Goal: Information Seeking & Learning: Understand process/instructions

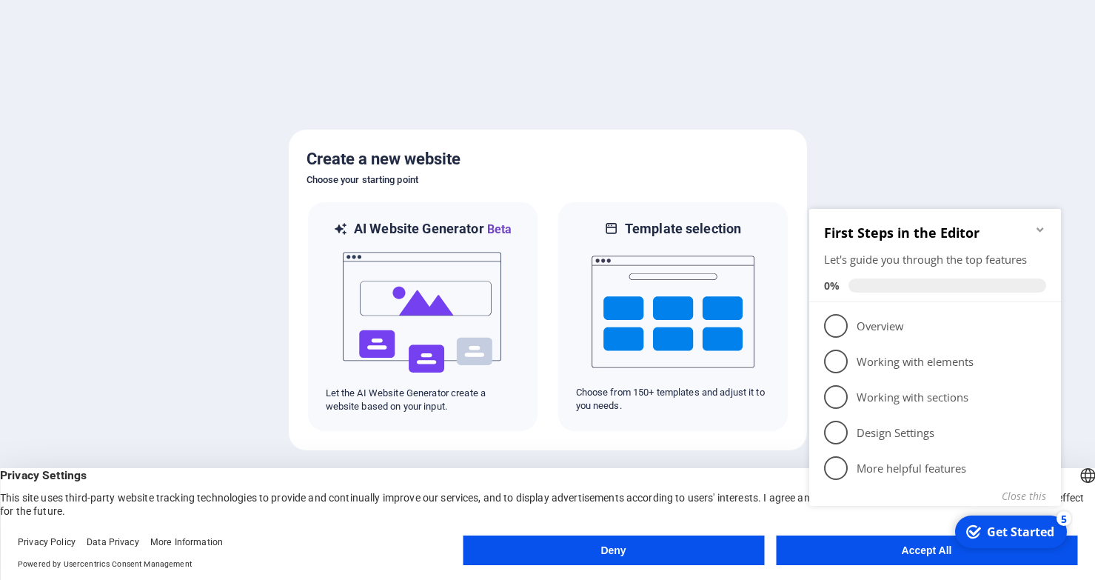
click at [652, 468] on header "English Deutsch Privacy Settings This site uses third-party website tracking te…" at bounding box center [547, 493] width 1095 height 50
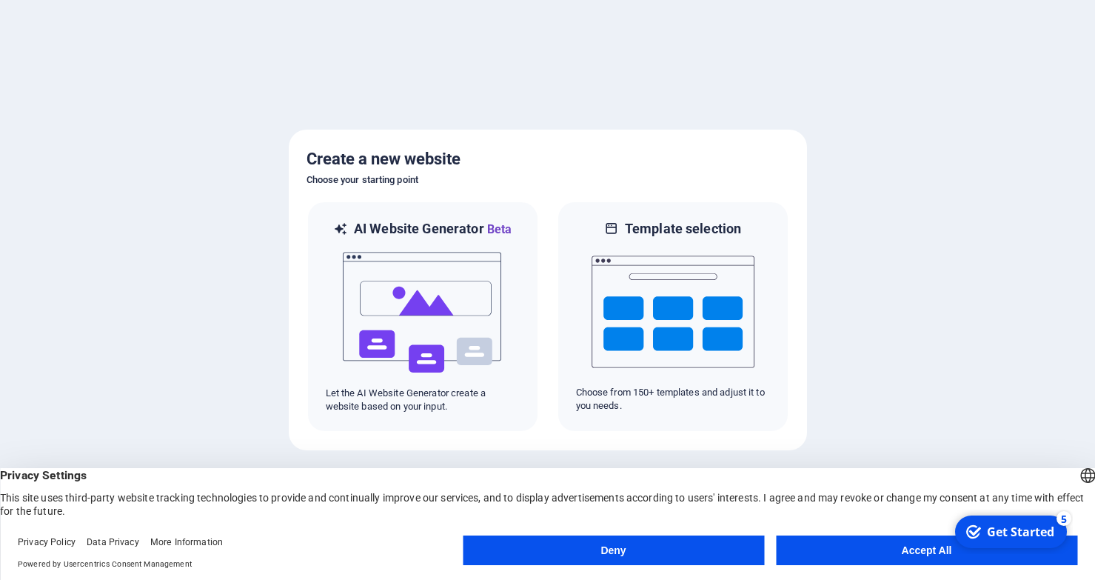
click at [702, 550] on button "Deny" at bounding box center [613, 550] width 301 height 30
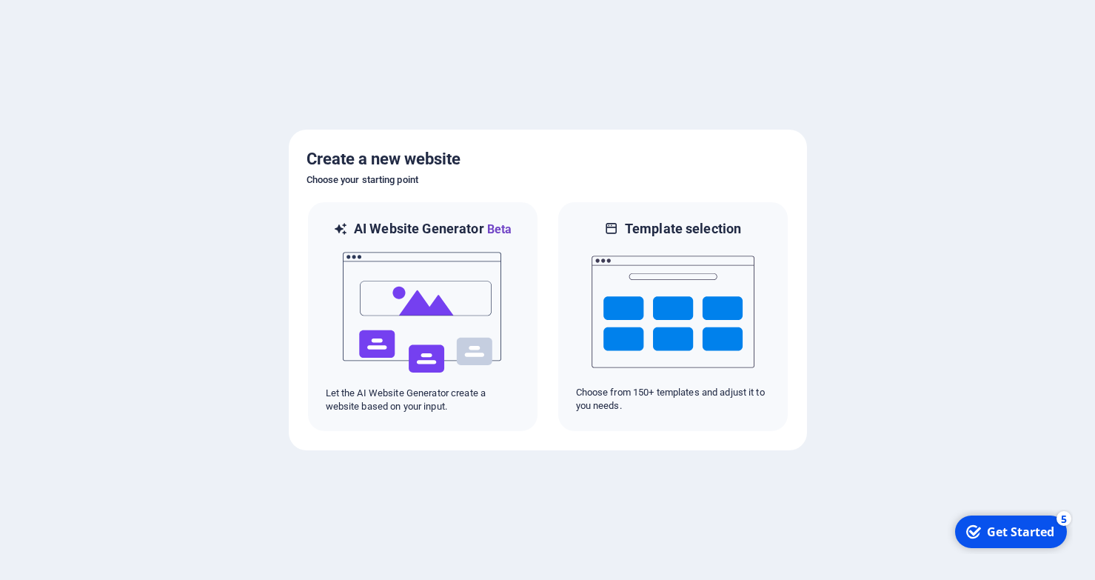
click at [1020, 533] on div "Get Started" at bounding box center [1020, 532] width 67 height 16
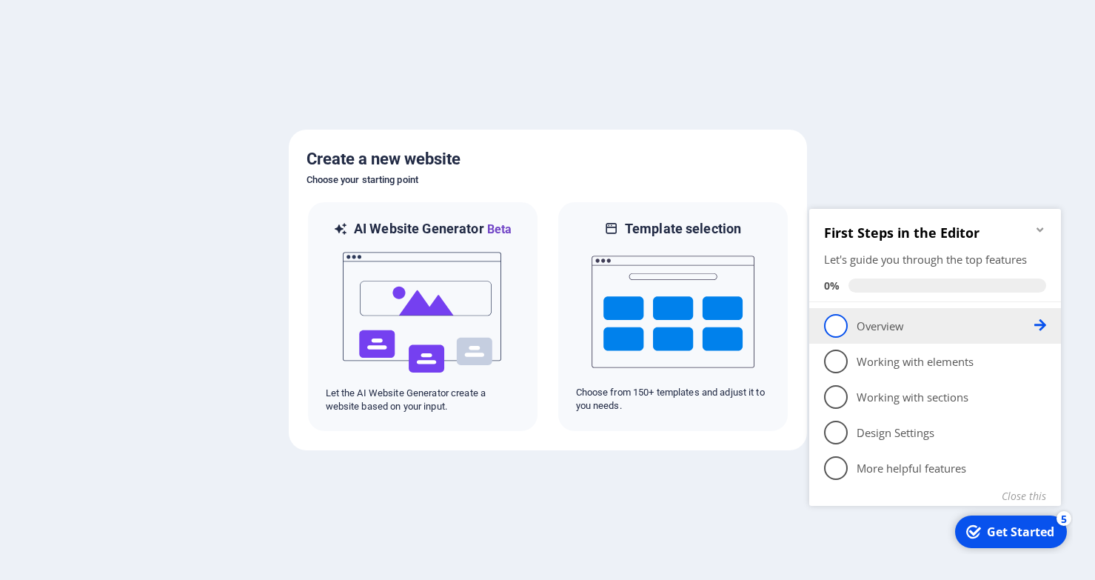
click at [878, 336] on link "1 Overview - incomplete" at bounding box center [935, 326] width 222 height 24
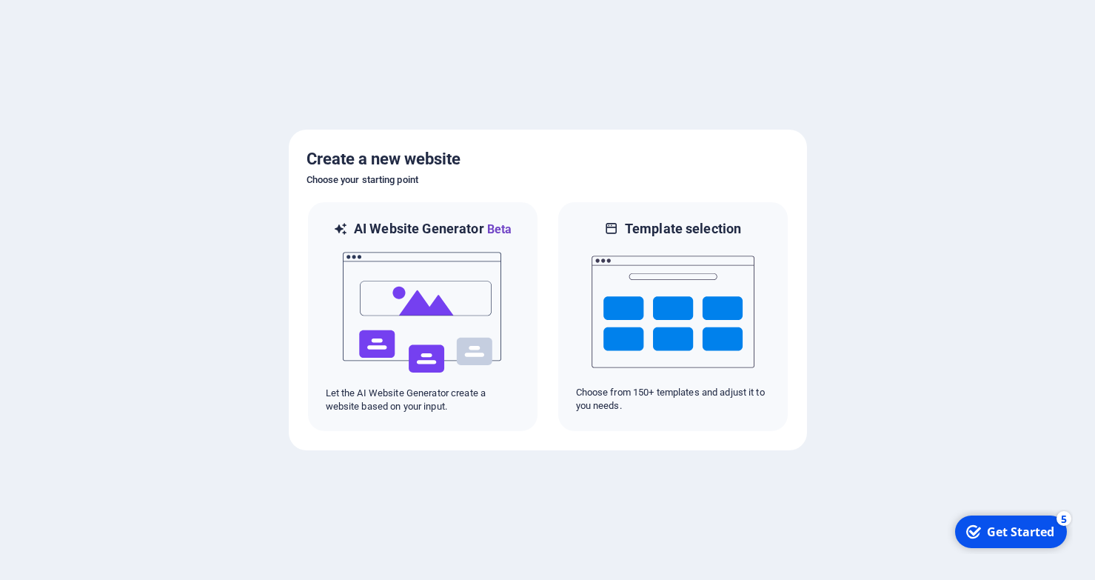
click at [1049, 538] on div "Get Started" at bounding box center [1020, 532] width 67 height 16
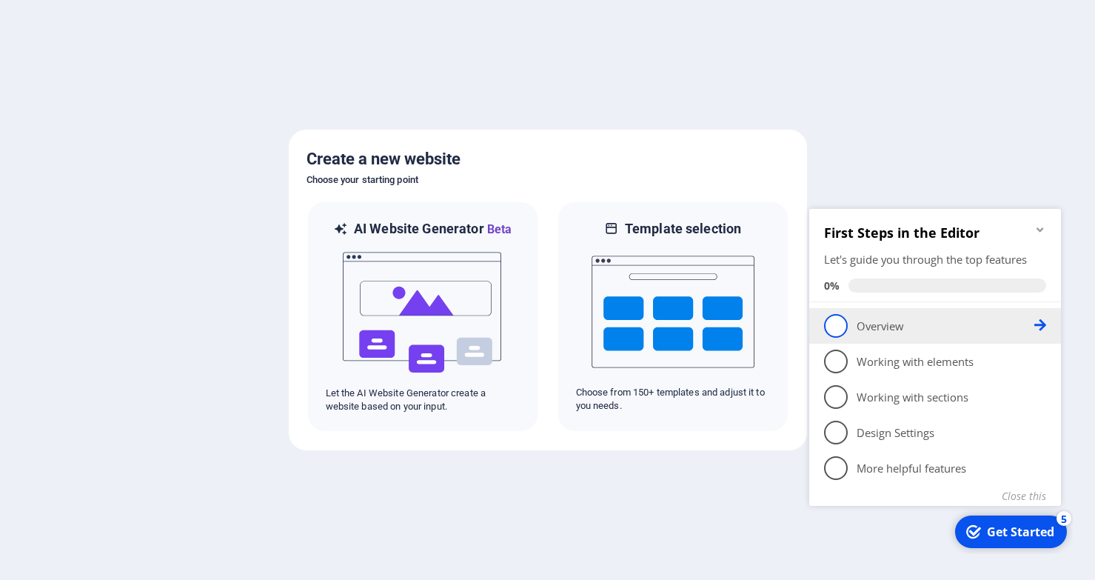
click at [876, 331] on p "Overview - incomplete" at bounding box center [946, 326] width 178 height 16
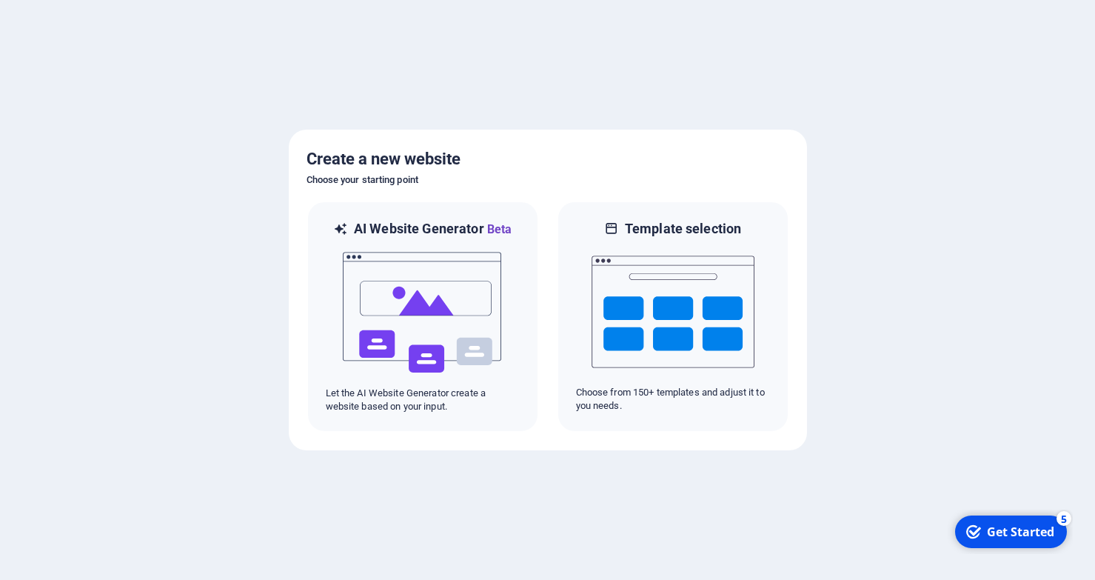
click at [1025, 530] on div "Get Started" at bounding box center [1020, 532] width 67 height 16
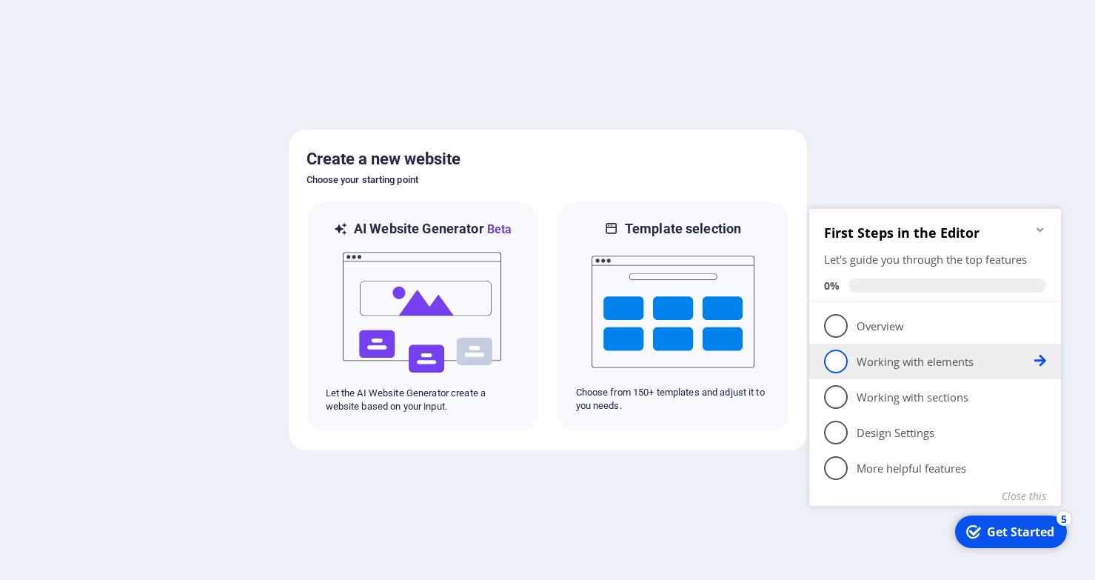
click at [938, 363] on p "Working with elements - incomplete" at bounding box center [946, 362] width 178 height 16
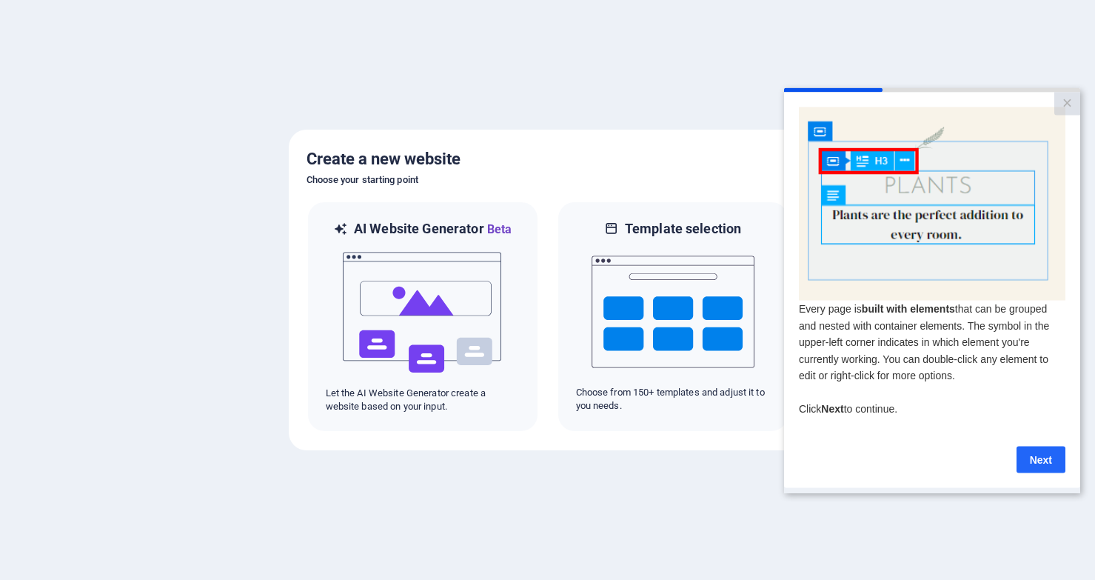
click at [1037, 468] on link "Next" at bounding box center [1041, 459] width 49 height 27
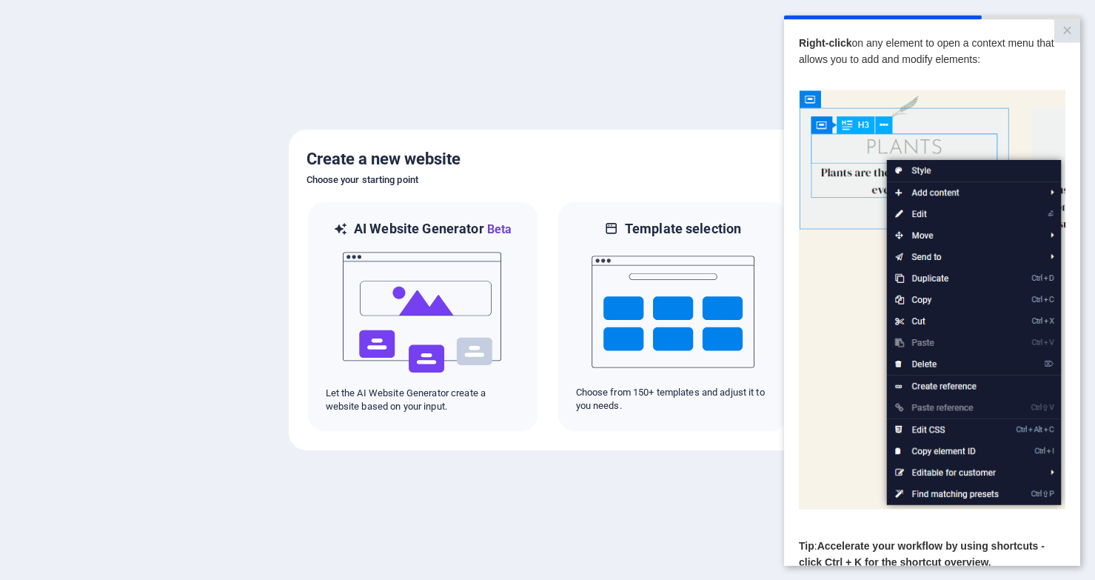
scroll to position [81, 0]
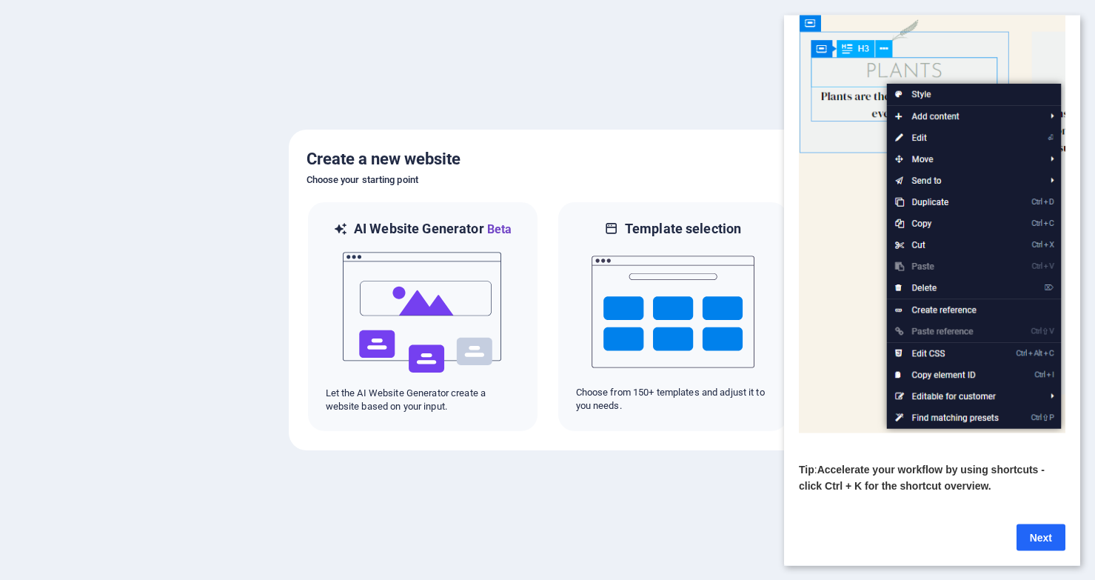
click at [1045, 535] on link "Next" at bounding box center [1041, 537] width 49 height 27
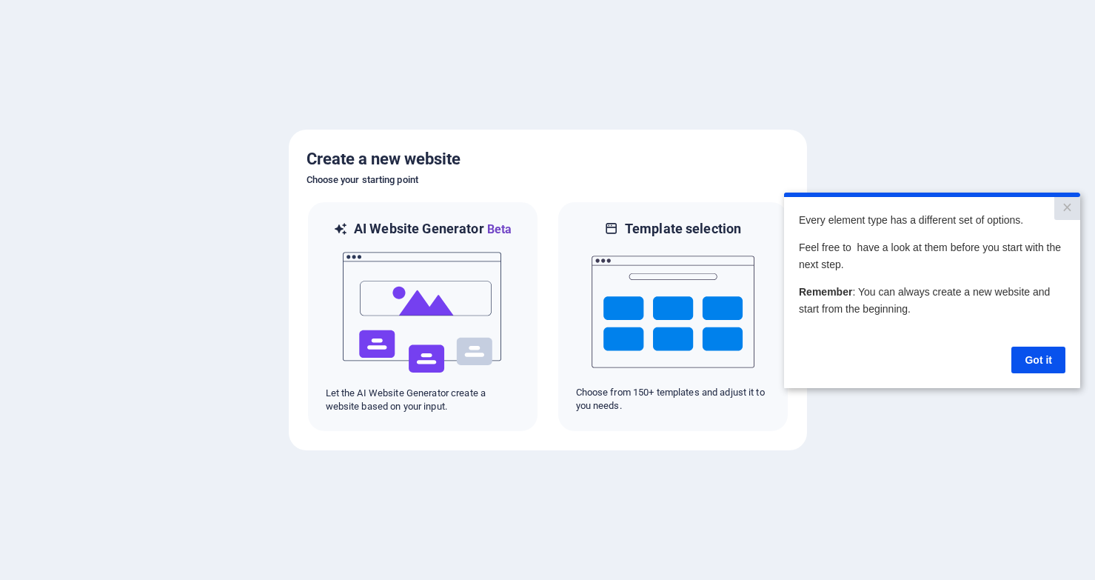
scroll to position [0, 0]
click at [1027, 364] on link "Got it" at bounding box center [1039, 359] width 54 height 27
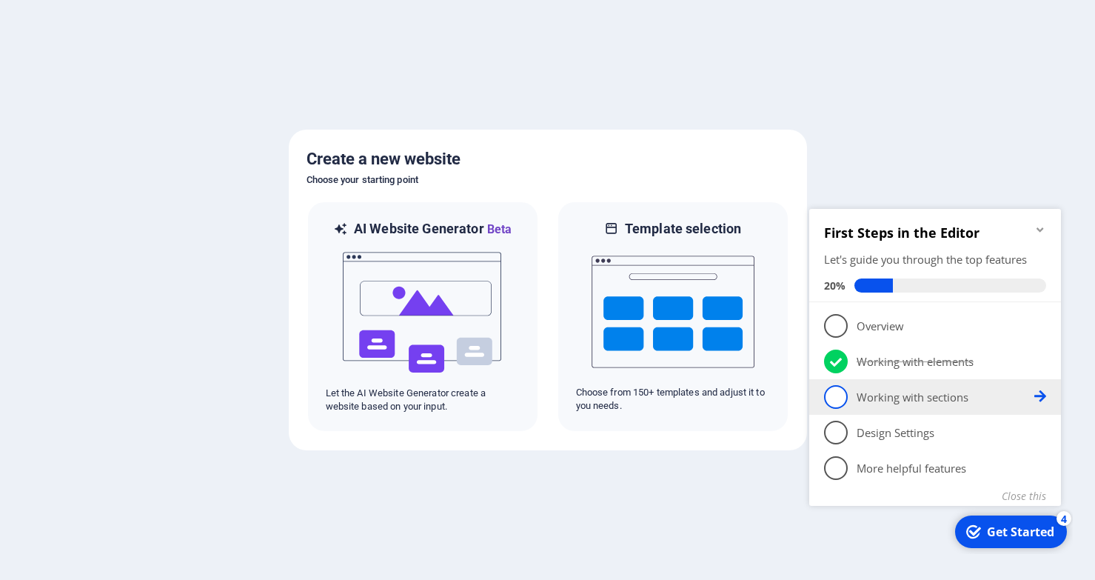
click at [932, 401] on p "Working with sections - incomplete" at bounding box center [946, 398] width 178 height 16
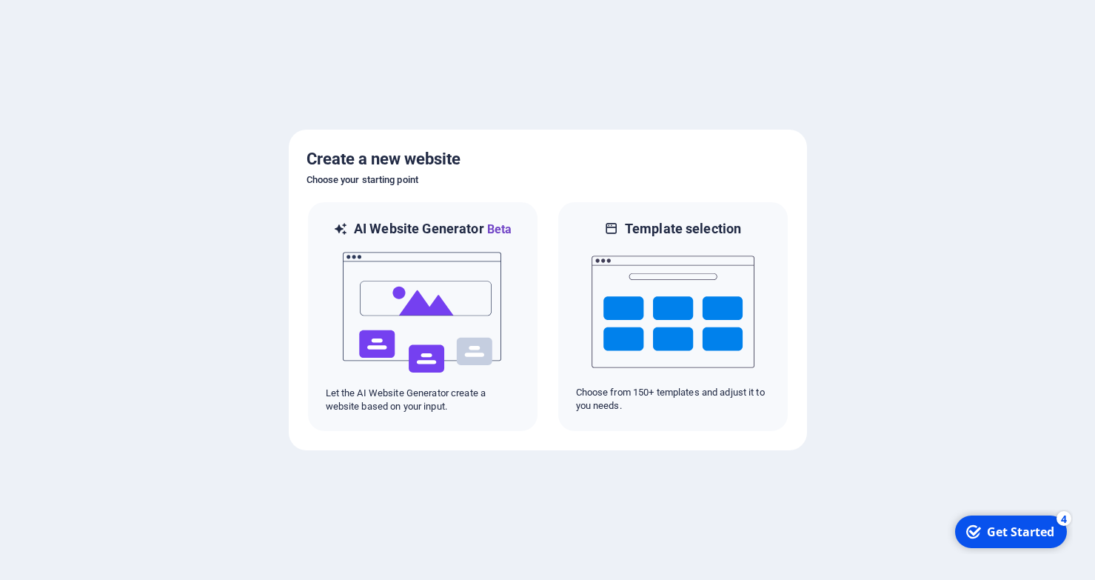
click at [1020, 534] on div "Get Started" at bounding box center [1020, 532] width 67 height 16
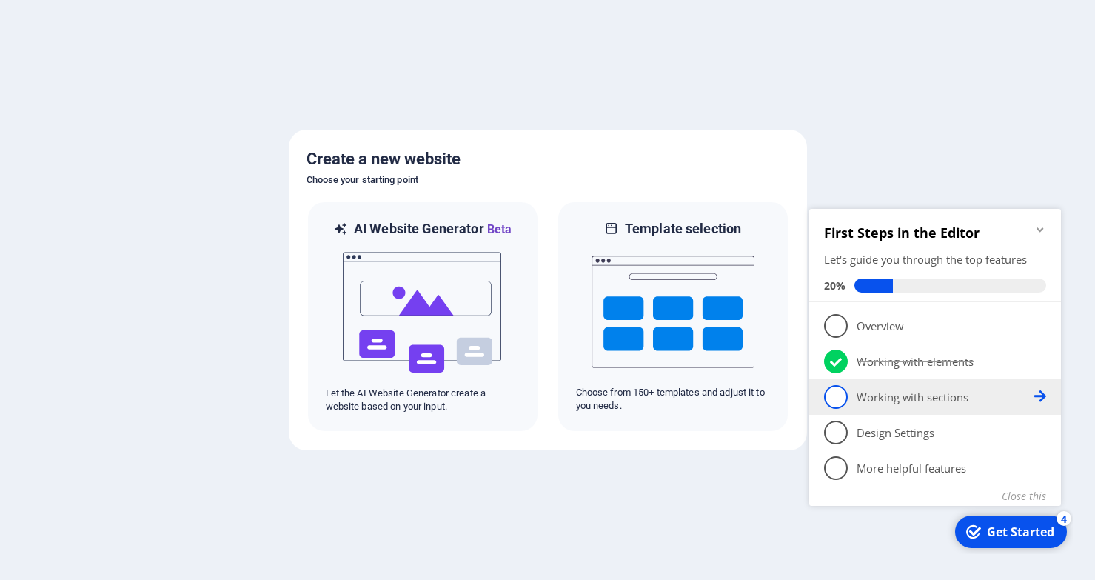
click at [932, 397] on p "Working with sections - incomplete" at bounding box center [946, 398] width 178 height 16
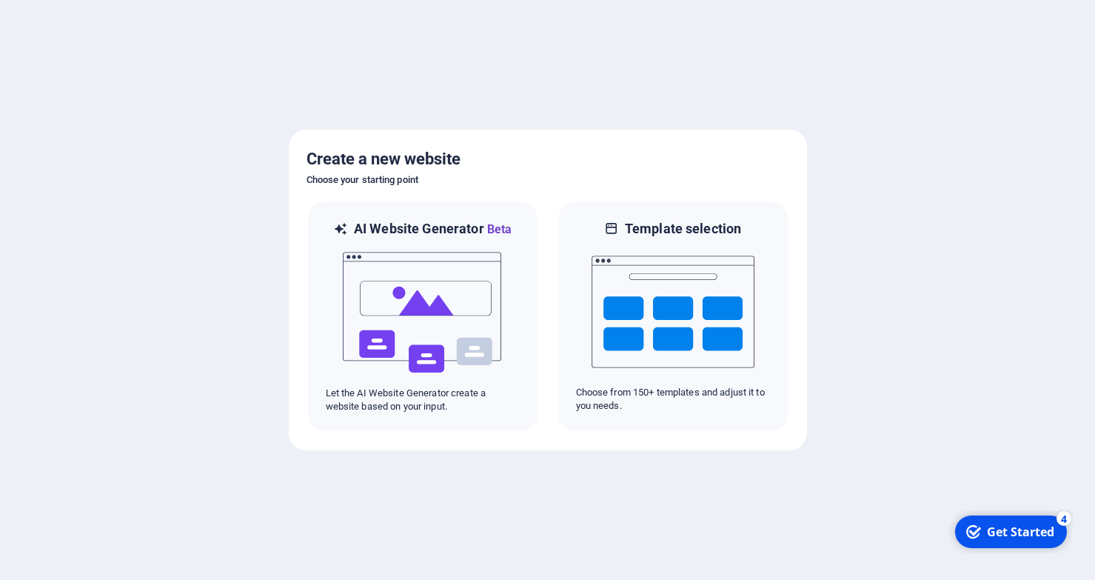
click at [1016, 534] on div "Get Started" at bounding box center [1020, 532] width 67 height 16
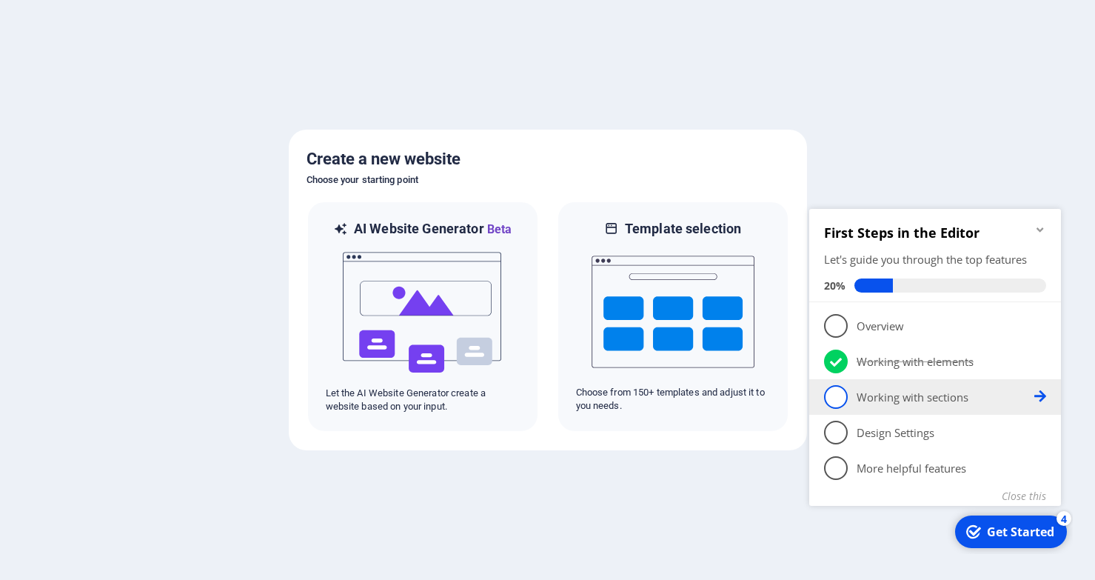
click at [1035, 397] on icon at bounding box center [1041, 396] width 12 height 12
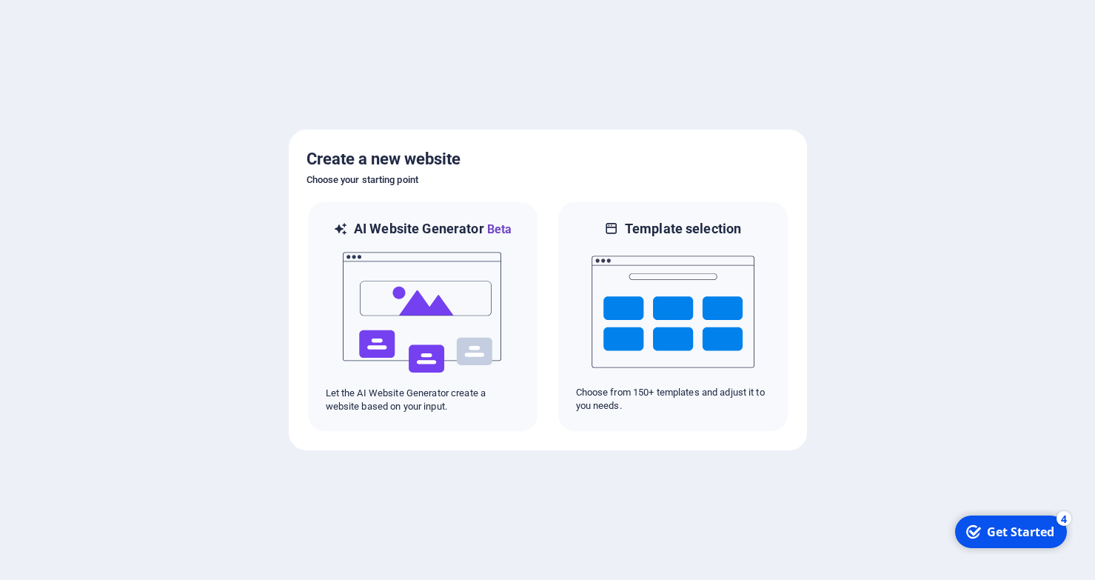
click at [1028, 534] on div "Get Started" at bounding box center [1020, 532] width 67 height 16
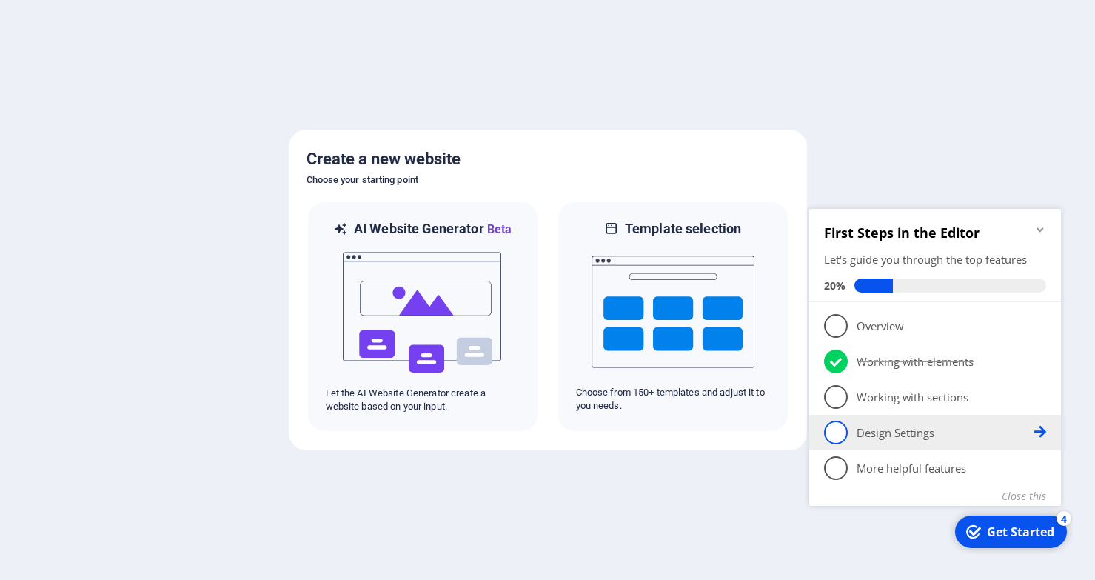
click at [927, 437] on p "Design Settings - incomplete" at bounding box center [946, 433] width 178 height 16
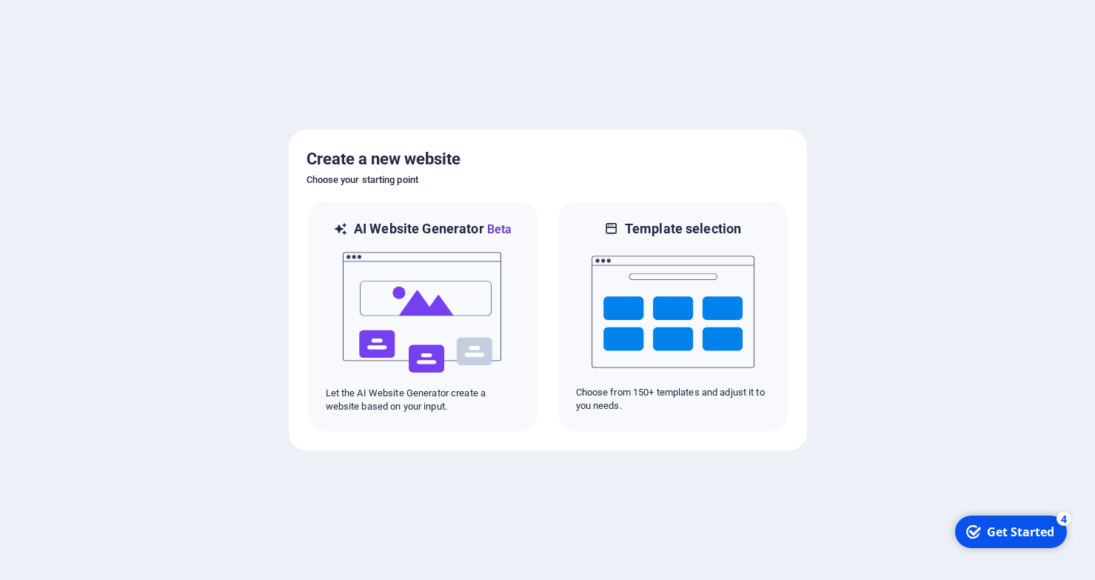
click at [1003, 543] on div "checkmark Get Started 4" at bounding box center [1011, 531] width 112 height 33
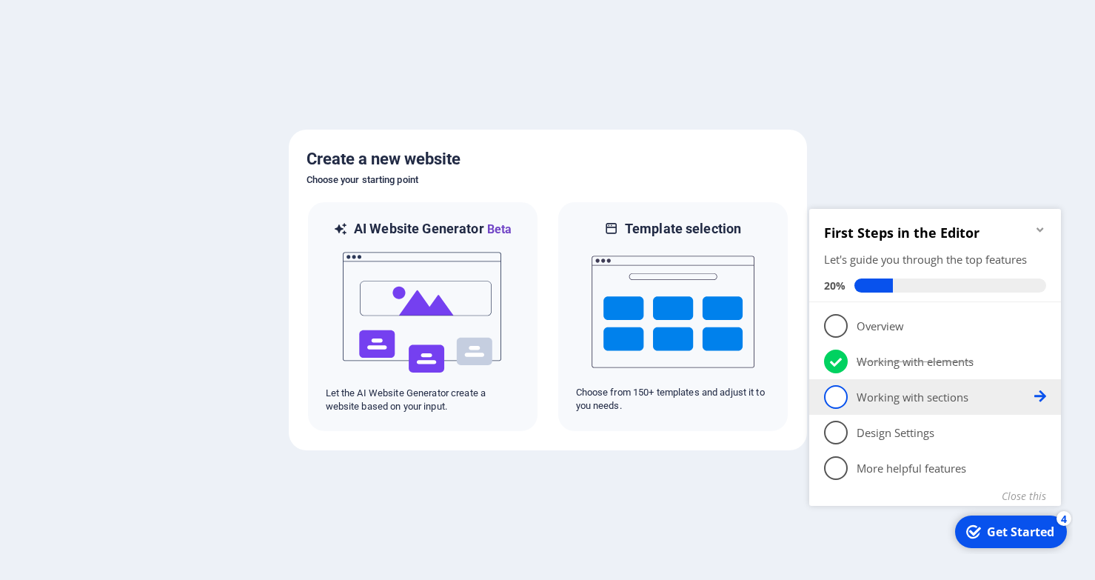
click at [830, 398] on span "3" at bounding box center [836, 397] width 24 height 24
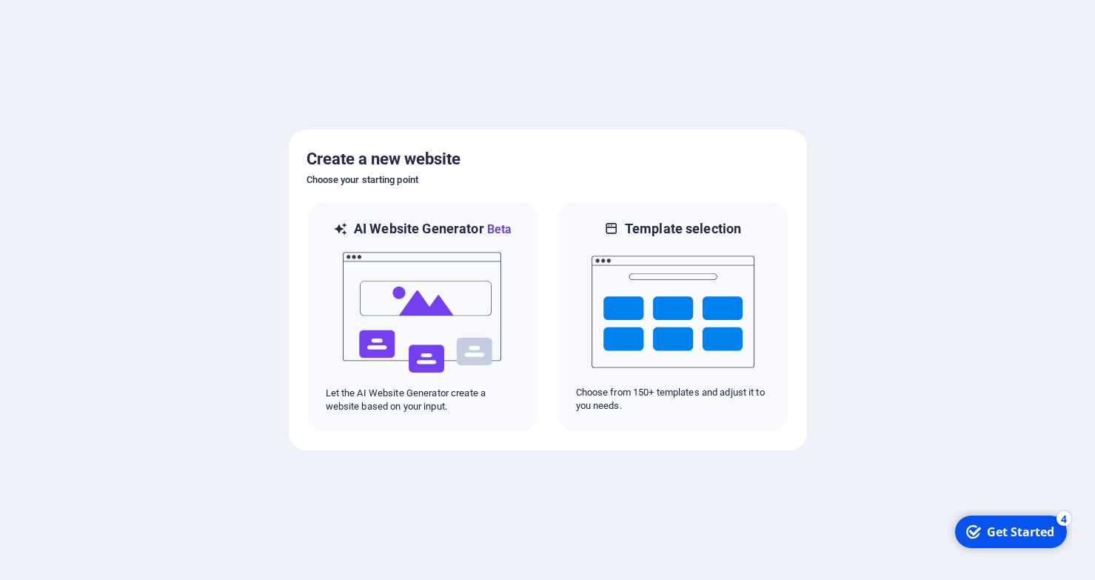
click at [1035, 529] on div "Get Started" at bounding box center [1020, 532] width 67 height 16
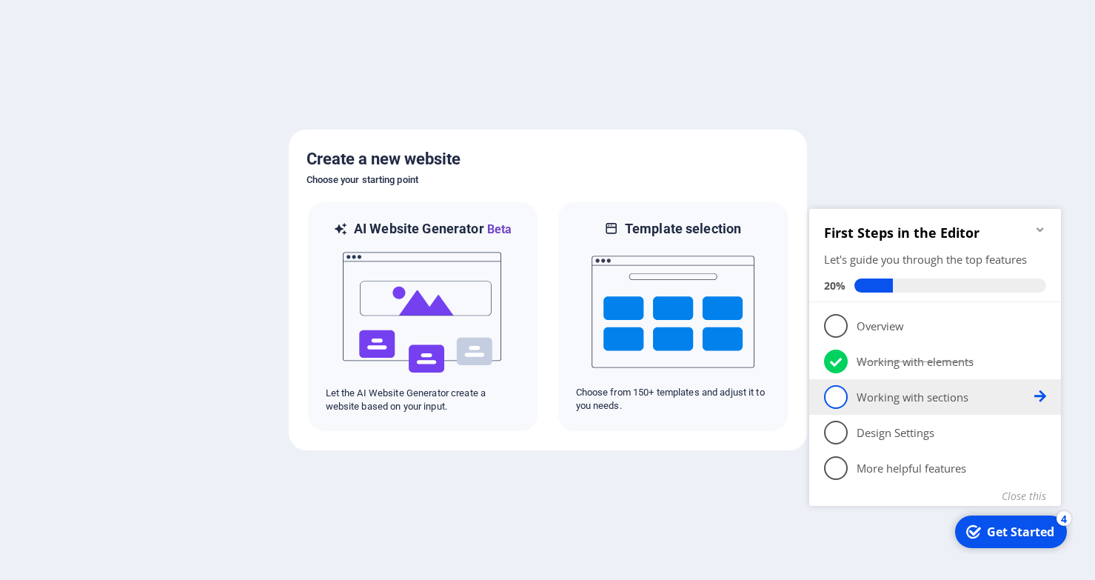
click at [836, 400] on span "3" at bounding box center [836, 397] width 24 height 24
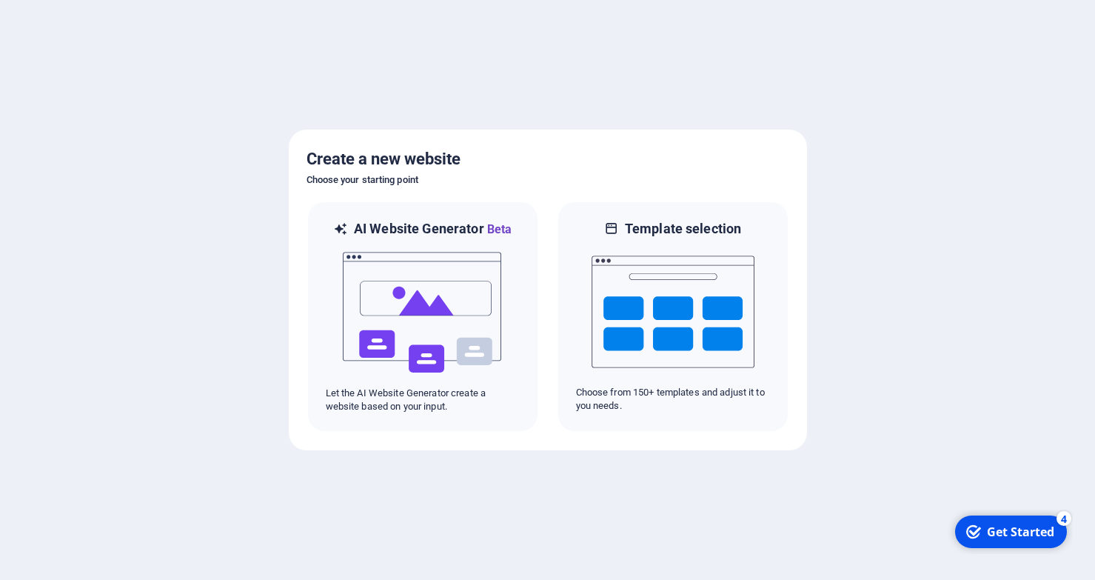
click at [1035, 534] on div "Get Started" at bounding box center [1020, 532] width 67 height 16
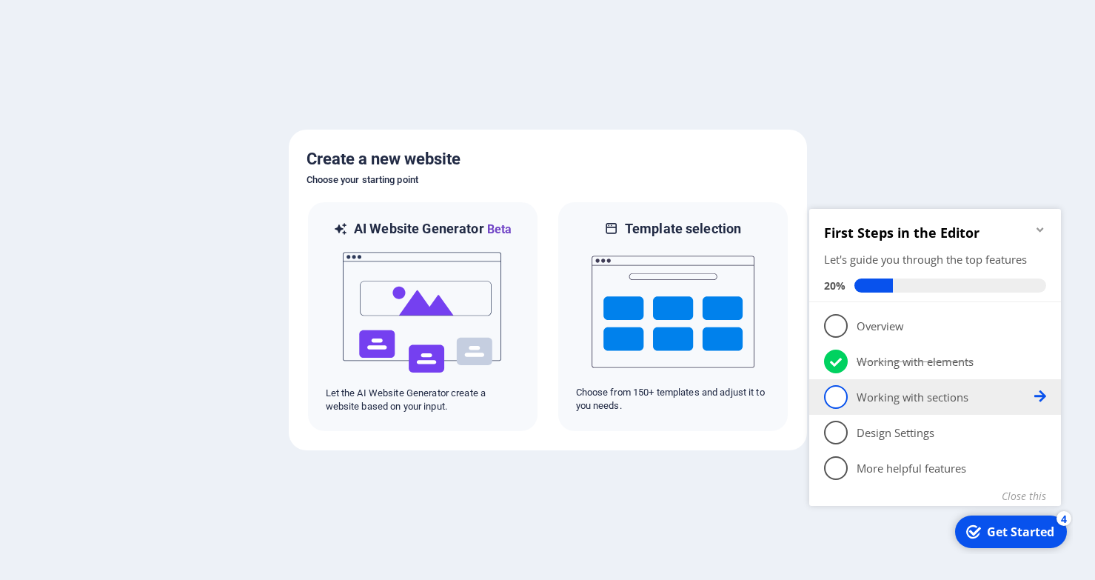
click at [1038, 402] on icon at bounding box center [1041, 396] width 12 height 12
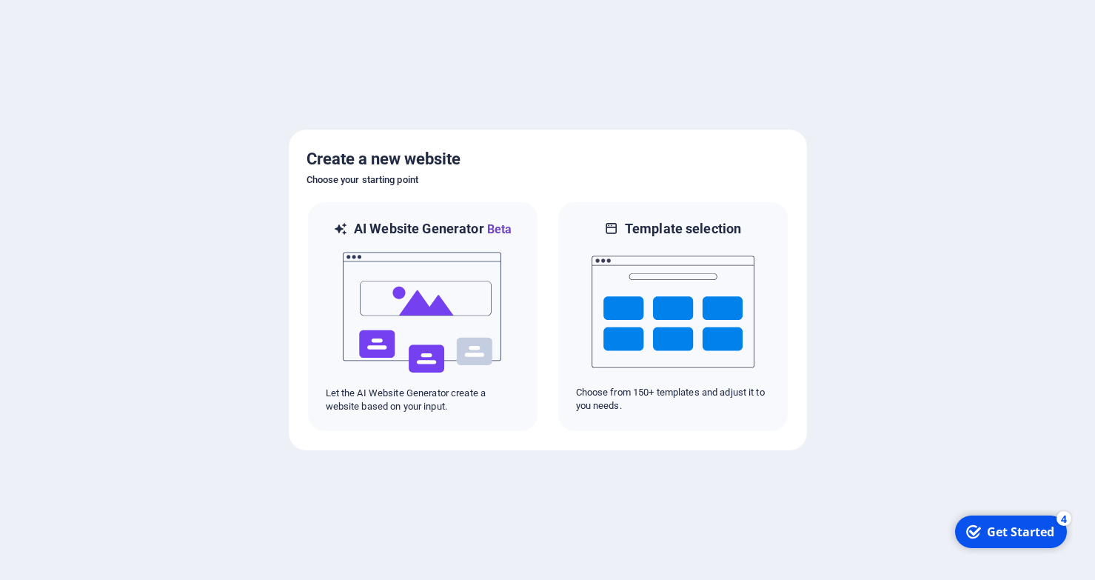
click at [1009, 533] on div "Get Started" at bounding box center [1020, 532] width 67 height 16
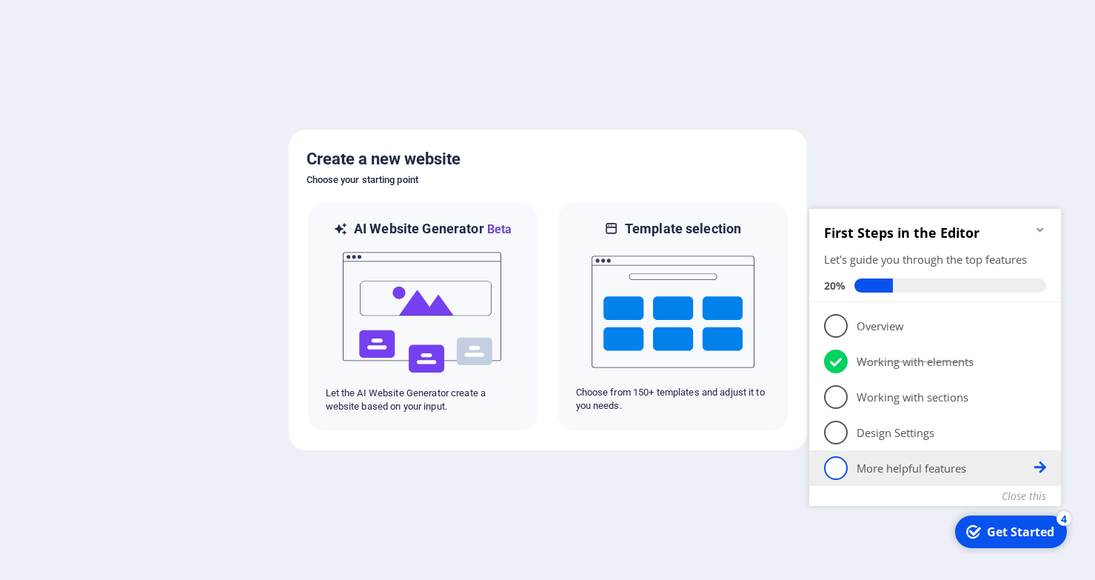
click at [915, 470] on p "More helpful features - incomplete" at bounding box center [946, 469] width 178 height 16
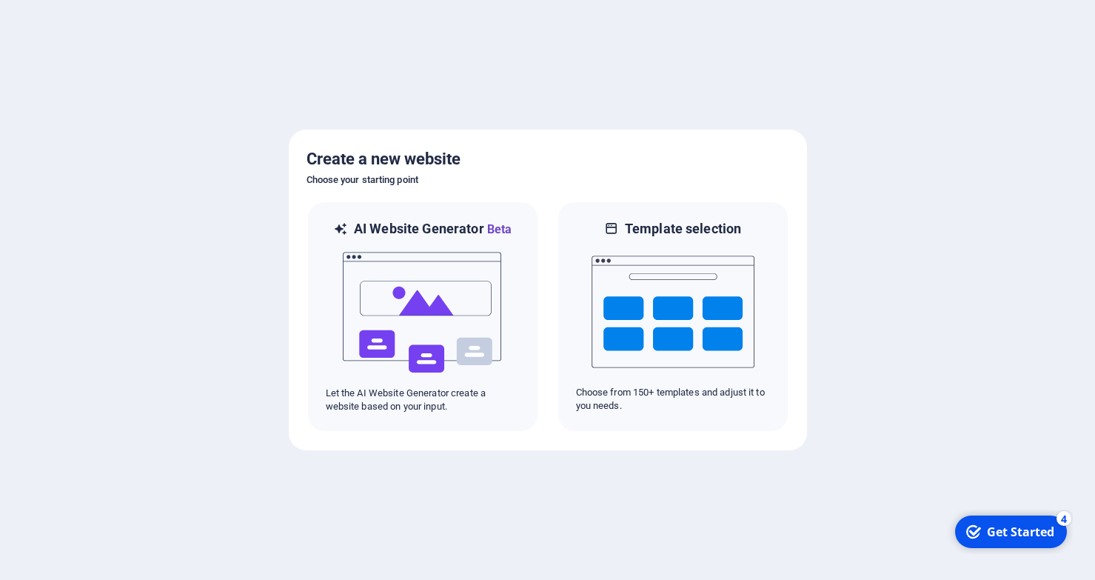
click at [1009, 535] on div "Get Started" at bounding box center [1020, 532] width 67 height 16
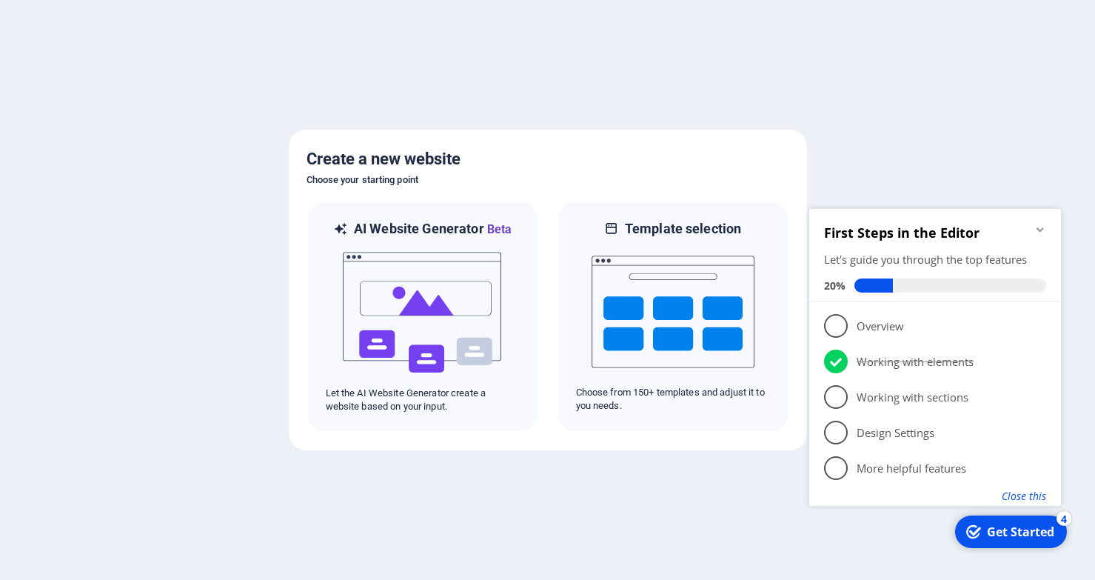
click at [1013, 497] on button "Close this" at bounding box center [1024, 496] width 44 height 14
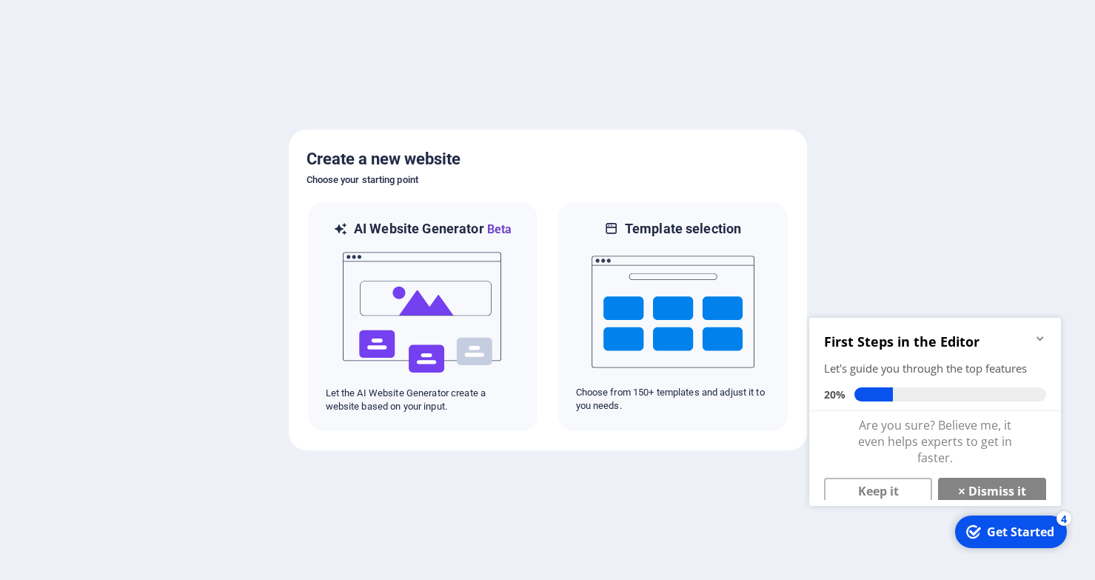
scroll to position [11, 0]
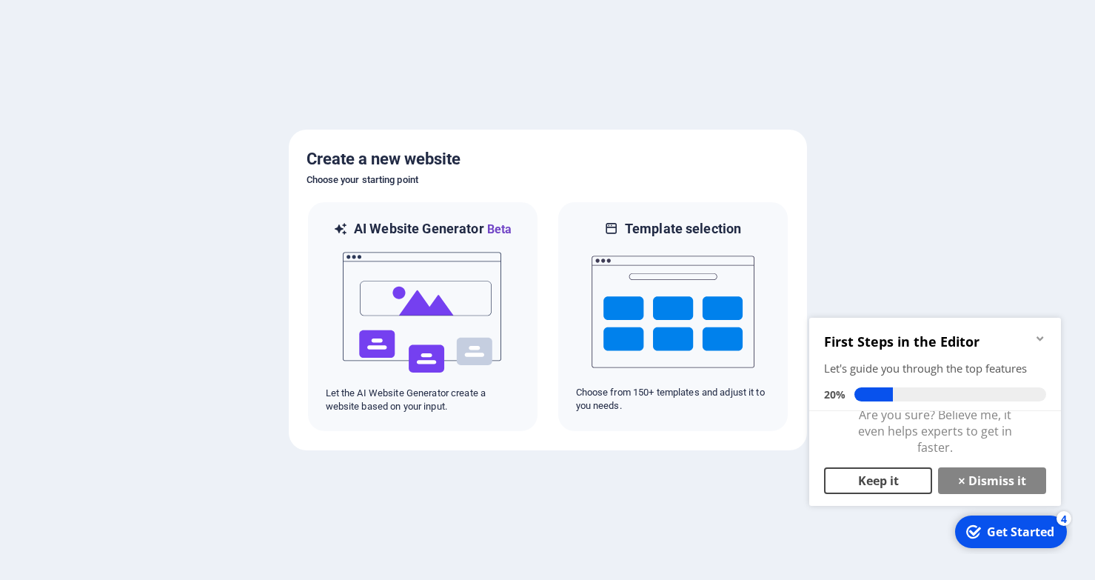
click at [887, 484] on link "Keep it" at bounding box center [878, 480] width 108 height 27
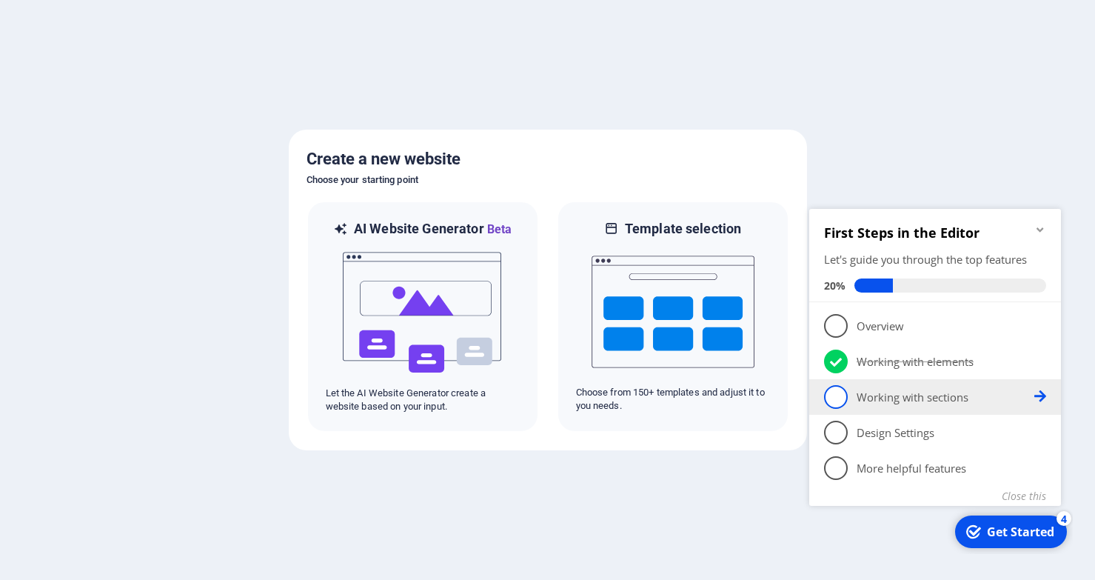
click at [1035, 398] on icon at bounding box center [1041, 396] width 12 height 12
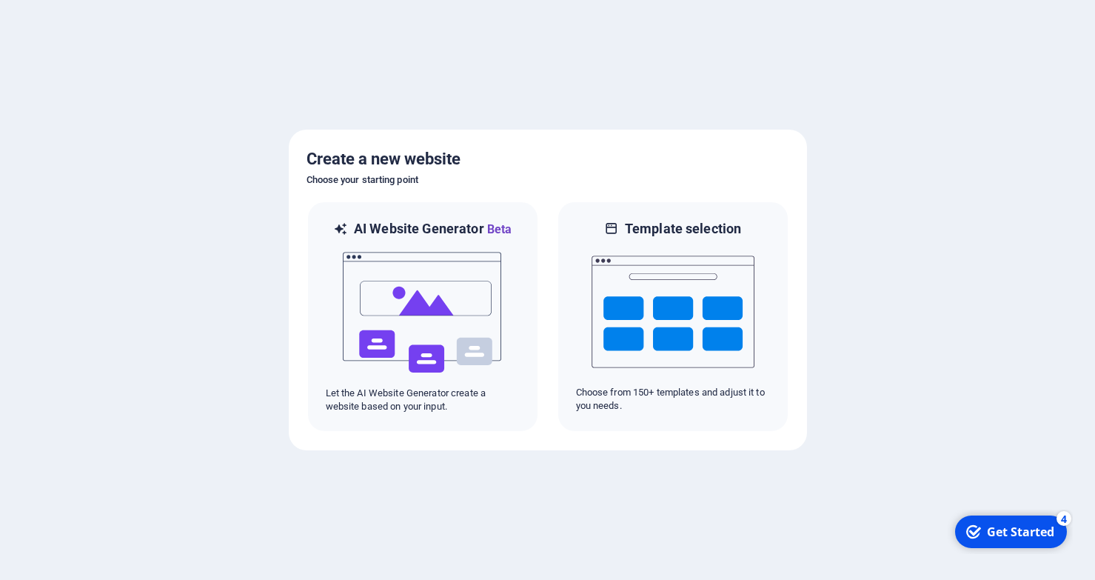
click at [1031, 538] on div "Get Started" at bounding box center [1020, 532] width 67 height 16
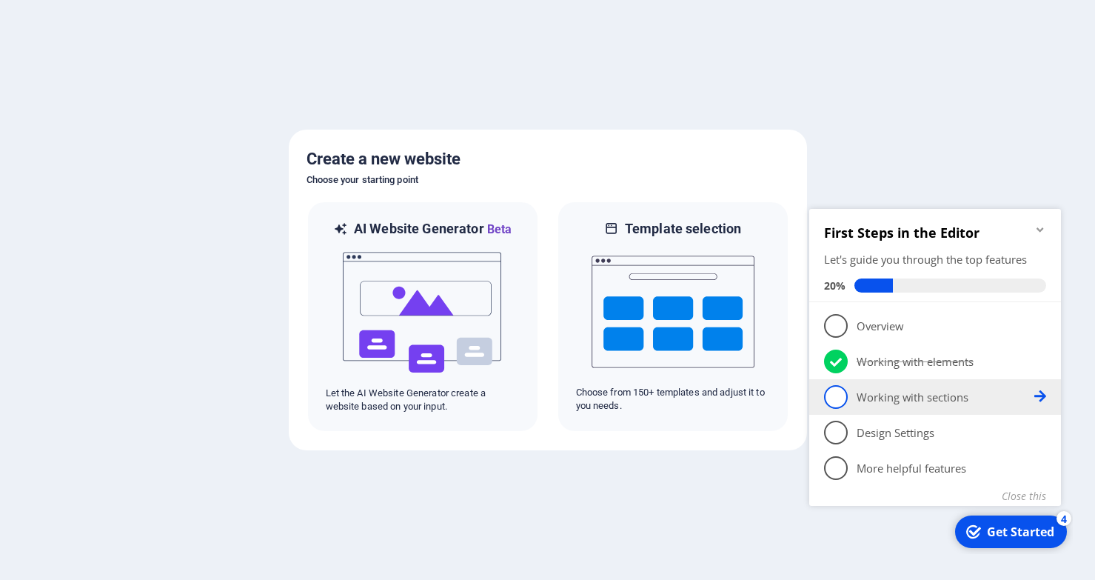
click at [830, 405] on span "3" at bounding box center [836, 397] width 24 height 24
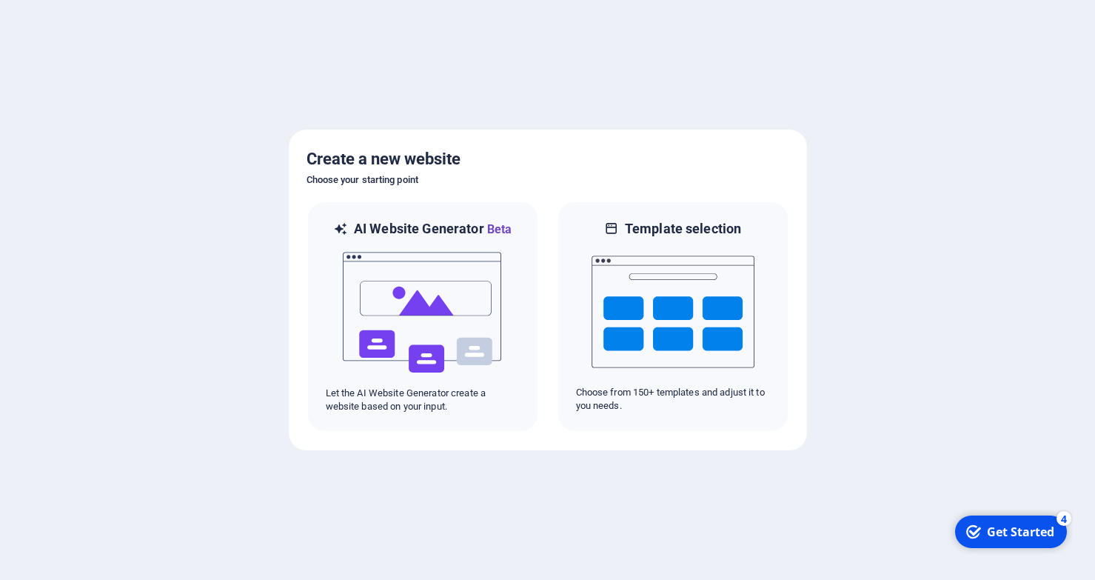
click at [1008, 533] on div "Get Started" at bounding box center [1020, 532] width 67 height 16
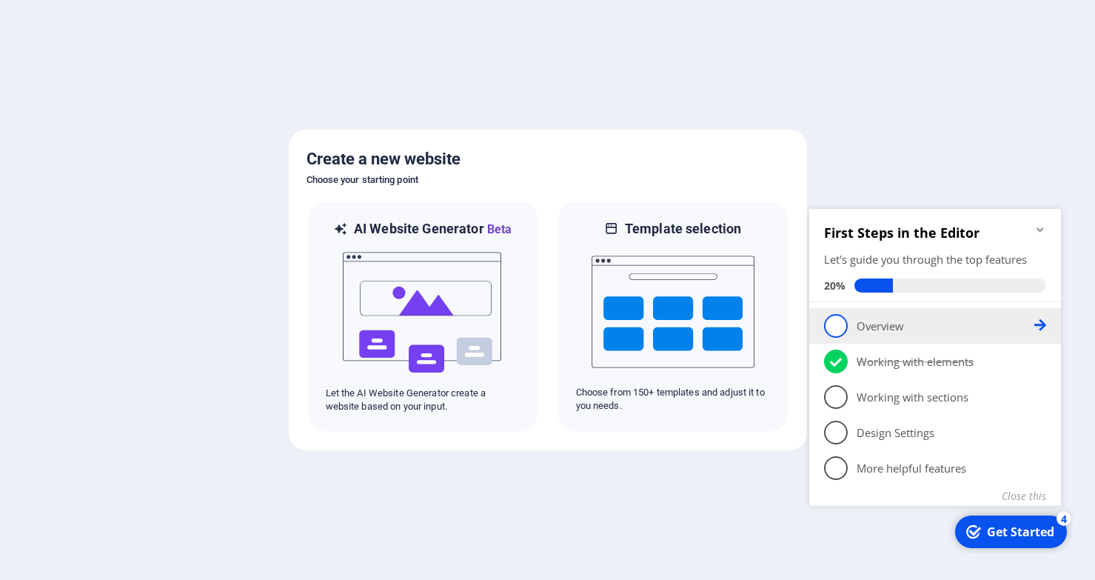
click at [1020, 327] on p "Overview - incomplete" at bounding box center [946, 326] width 178 height 16
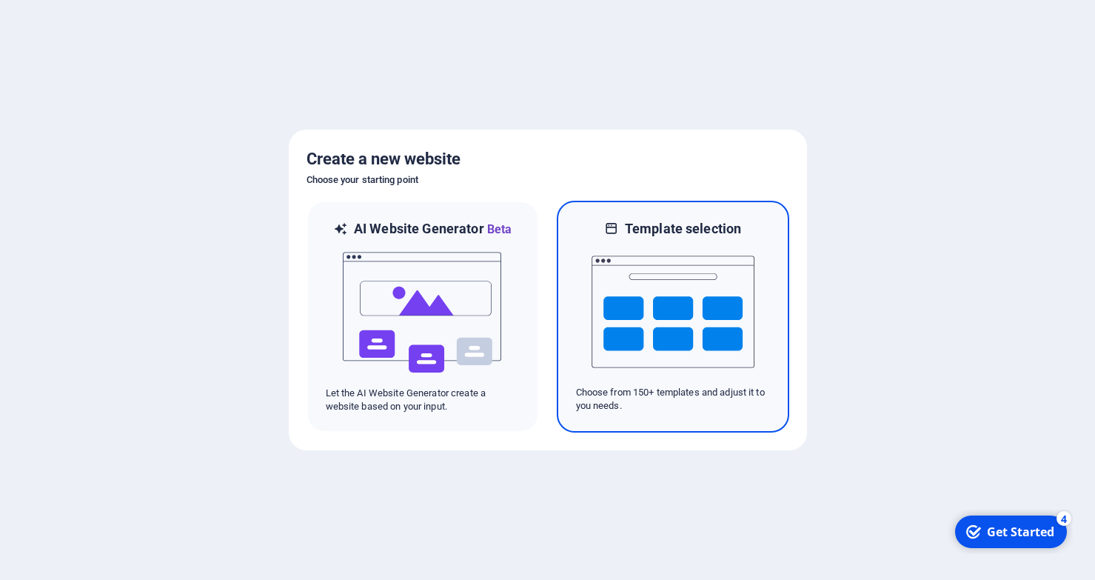
click at [701, 294] on img at bounding box center [673, 312] width 163 height 148
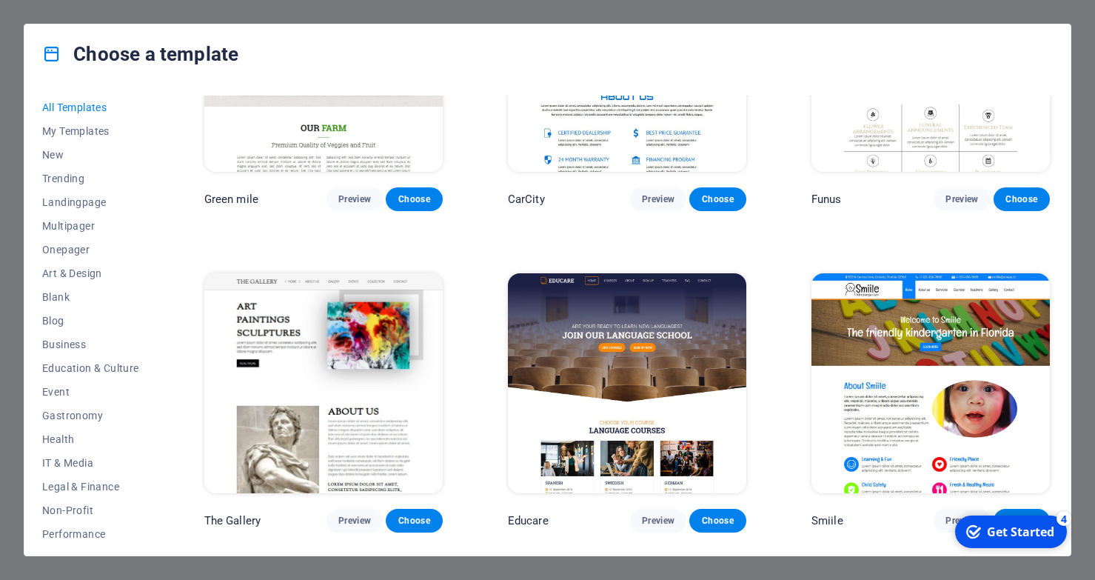
scroll to position [10435, 0]
